Goal: Transaction & Acquisition: Obtain resource

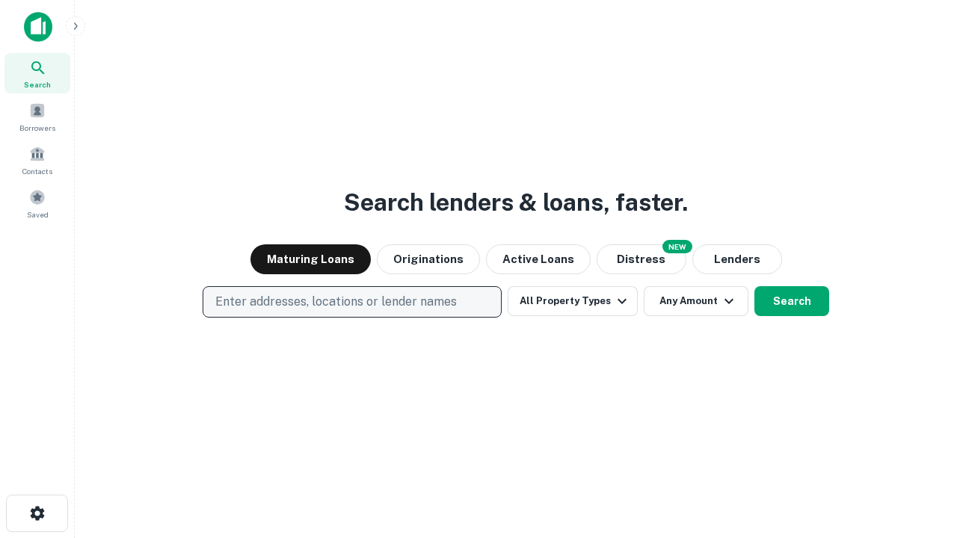
click at [351, 302] on p "Enter addresses, locations or lender names" at bounding box center [335, 302] width 241 height 18
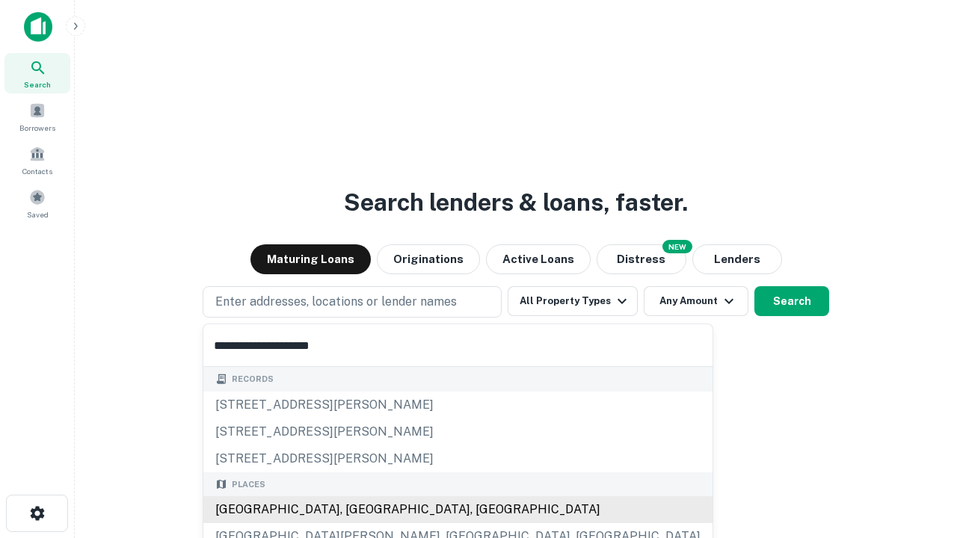
click at [357, 510] on div "Santa Monica, CA, USA" at bounding box center [457, 509] width 509 height 27
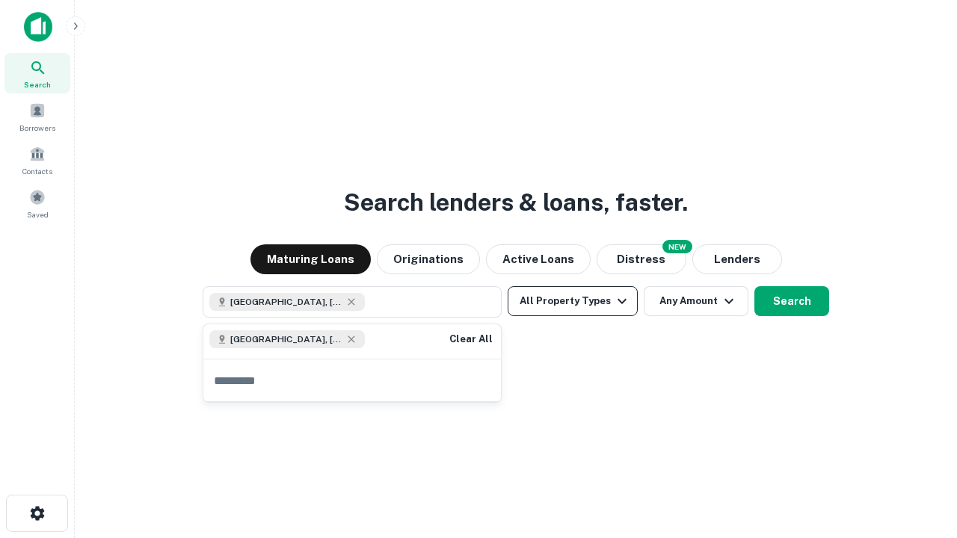
click at [573, 301] on button "All Property Types" at bounding box center [573, 301] width 130 height 30
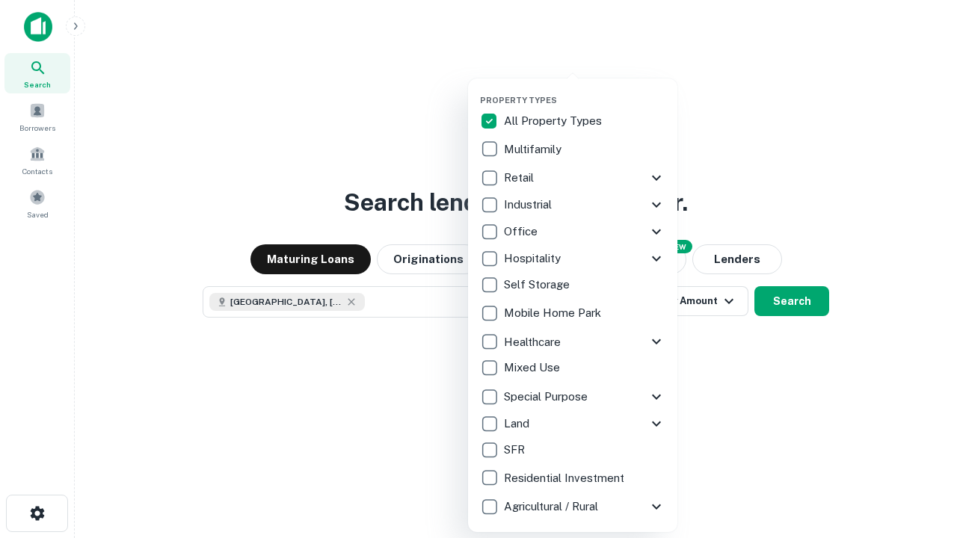
click at [585, 90] on button "button" at bounding box center [584, 90] width 209 height 1
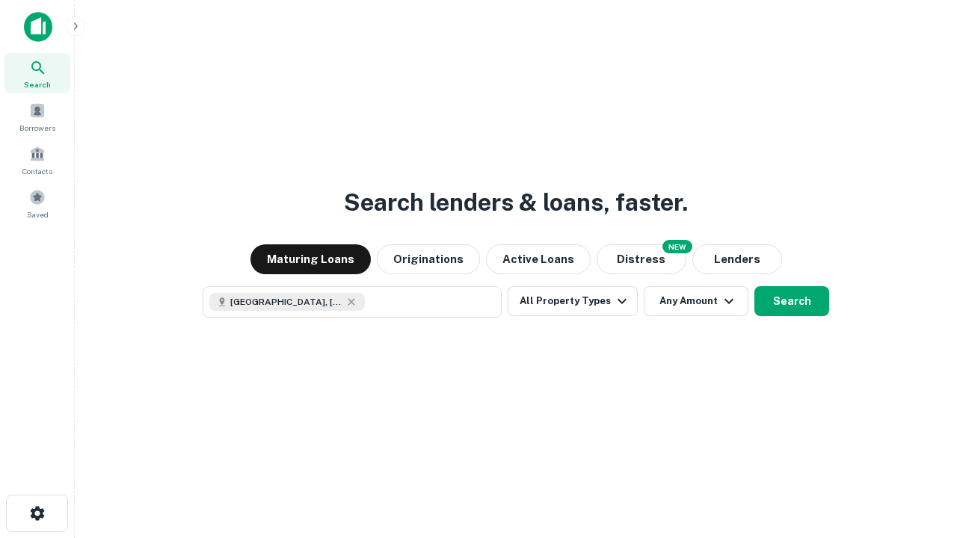
scroll to position [24, 0]
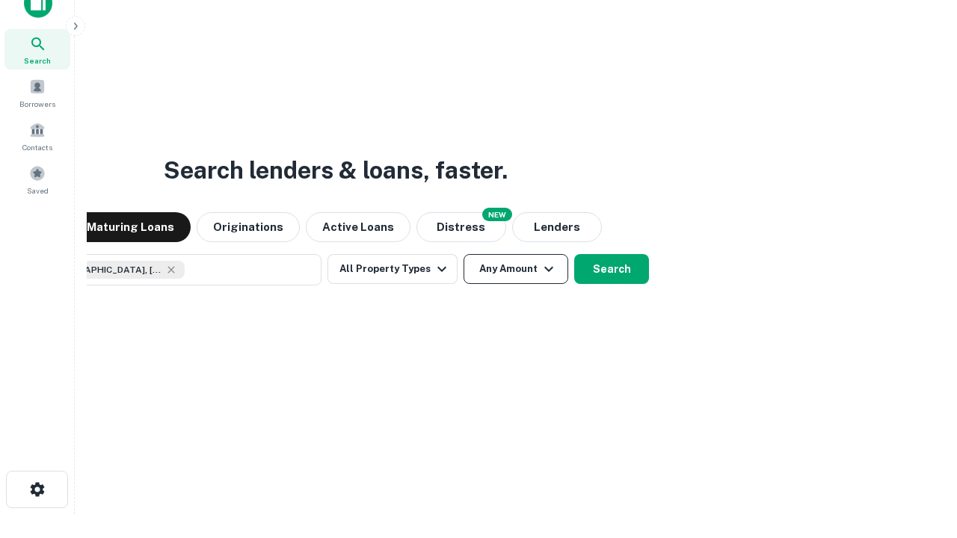
click at [463, 254] on button "Any Amount" at bounding box center [515, 269] width 105 height 30
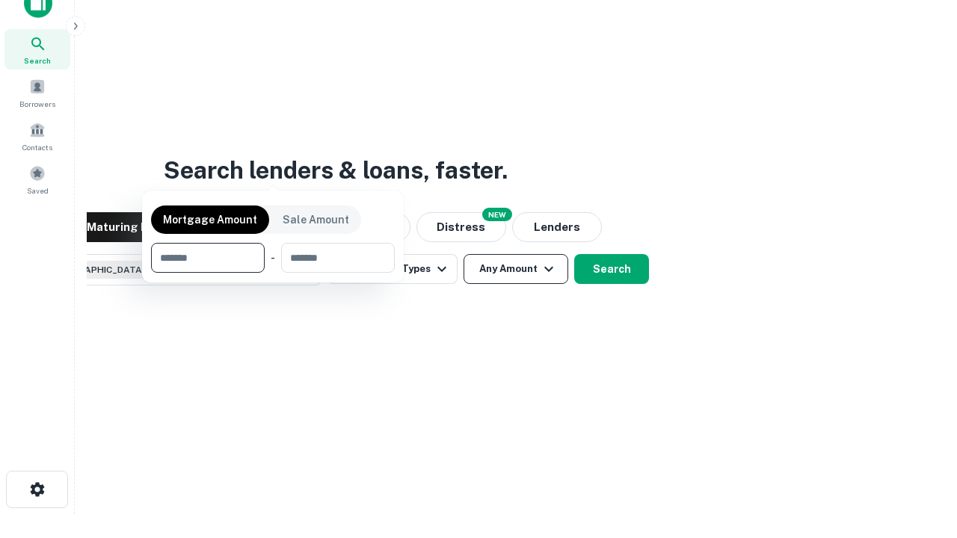
scroll to position [108, 423]
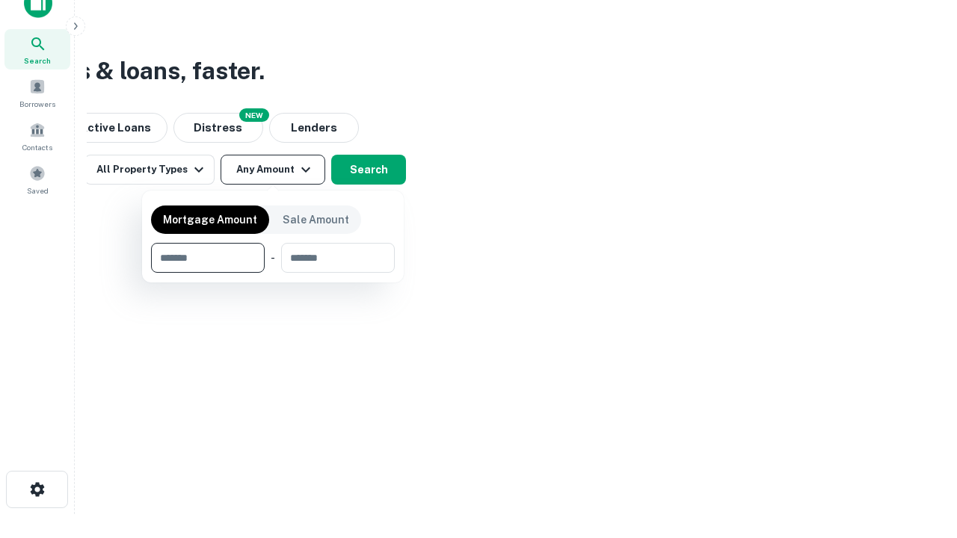
type input "*******"
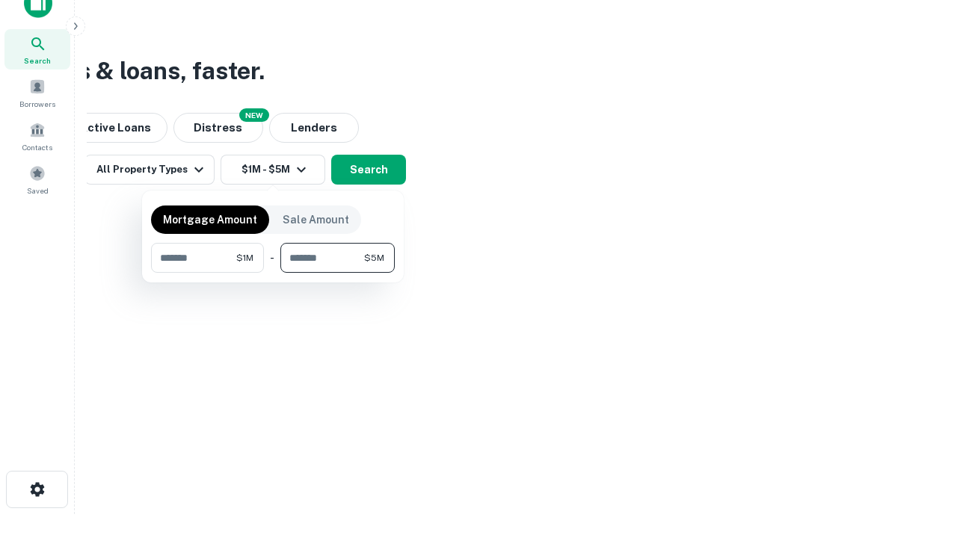
type input "*******"
click at [273, 273] on button "button" at bounding box center [273, 273] width 244 height 1
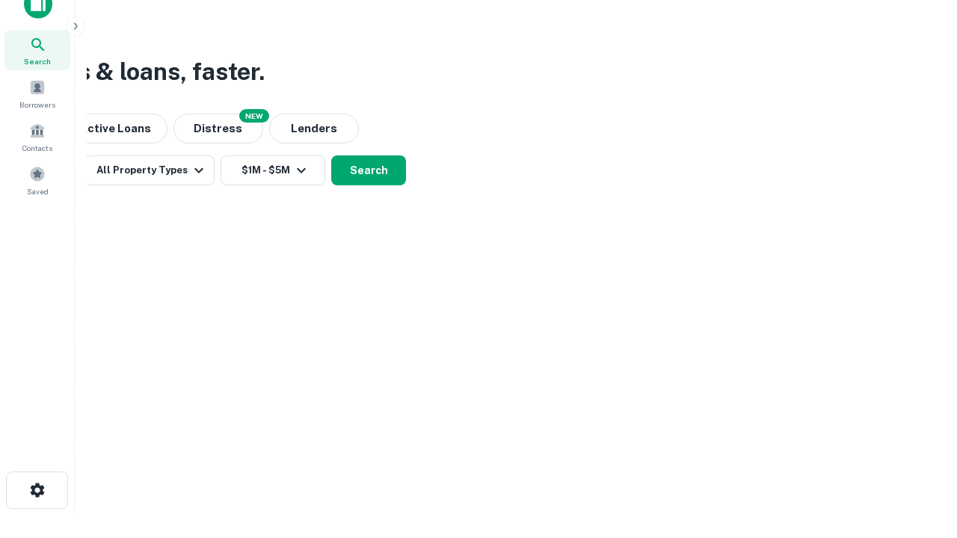
scroll to position [8, 276]
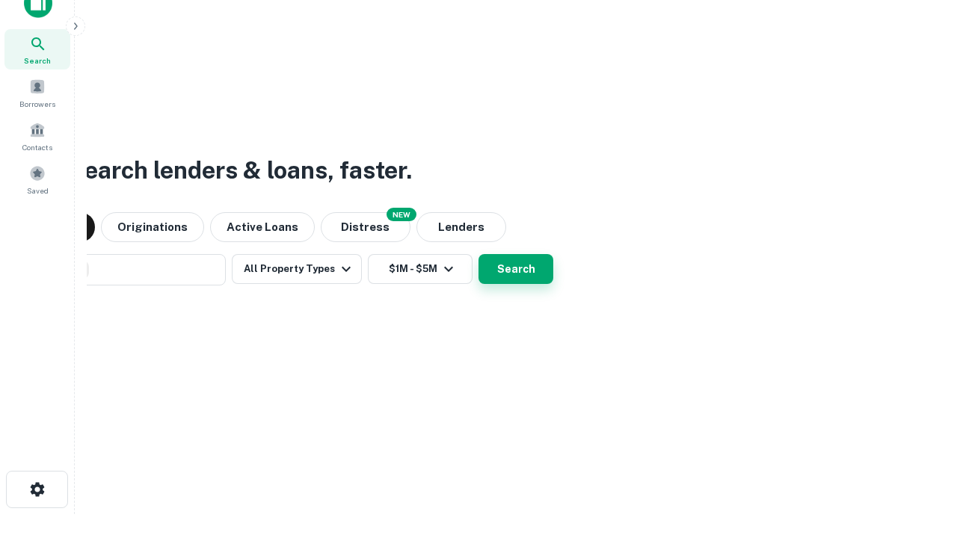
click at [478, 254] on button "Search" at bounding box center [515, 269] width 75 height 30
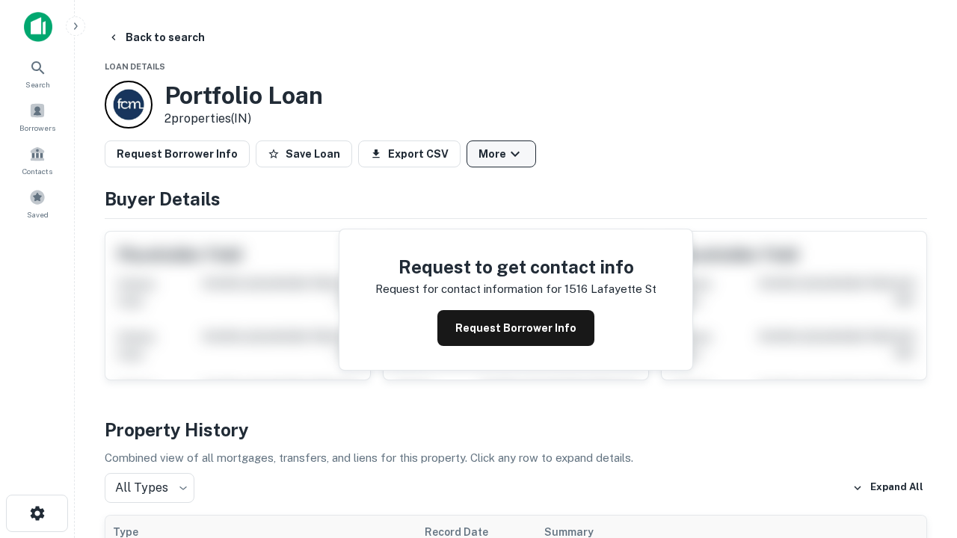
click at [501, 154] on button "More" at bounding box center [501, 154] width 70 height 27
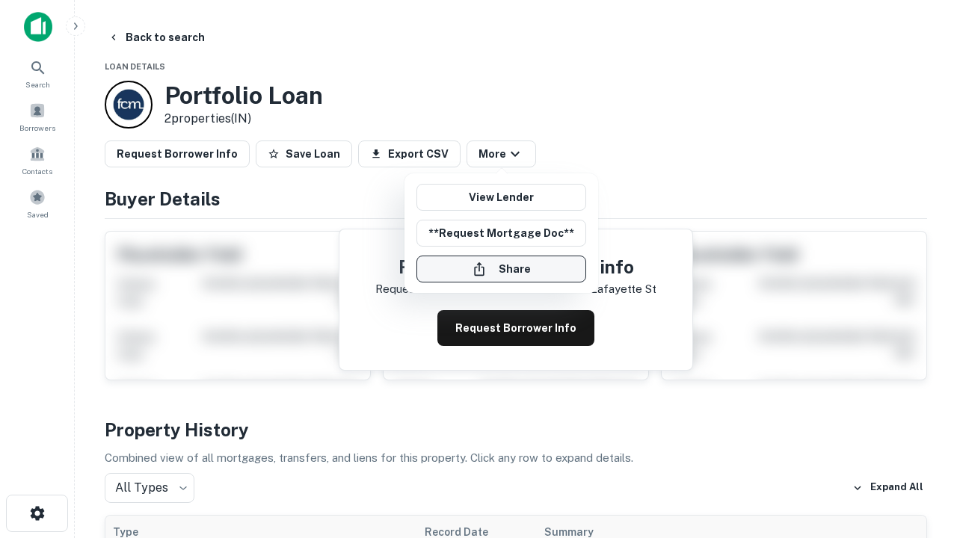
click at [501, 269] on button "Share" at bounding box center [501, 269] width 170 height 27
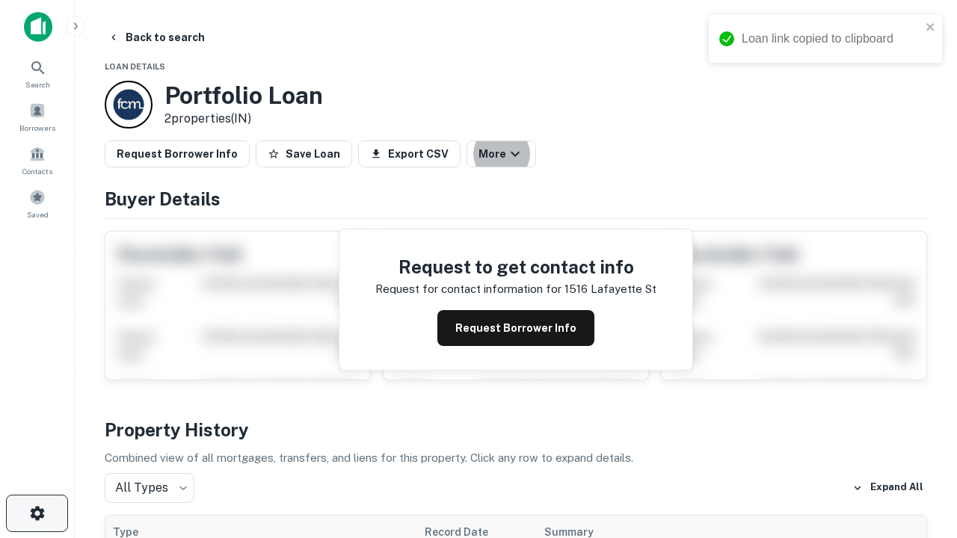
click at [37, 514] on icon "button" at bounding box center [37, 514] width 18 height 18
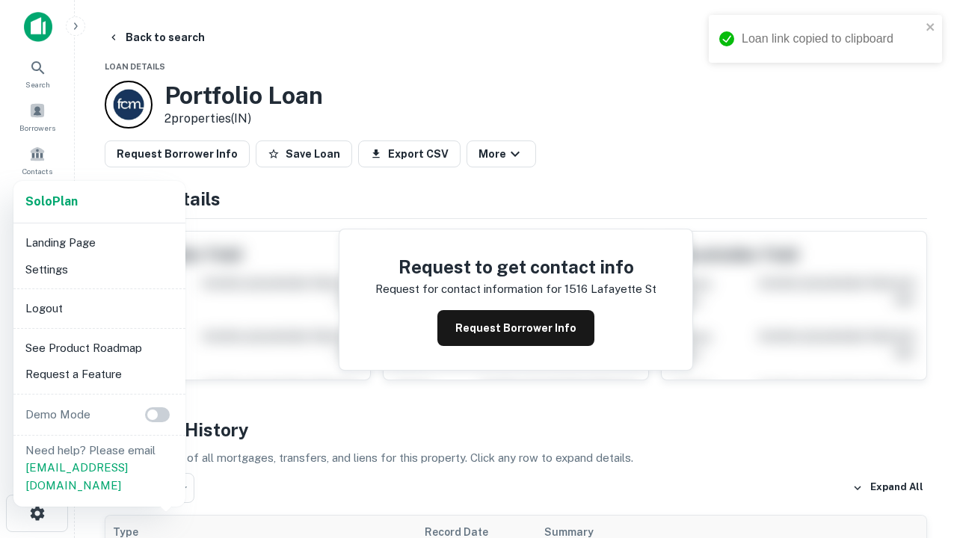
click at [99, 308] on li "Logout" at bounding box center [99, 308] width 160 height 27
